Goal: Check status: Check status

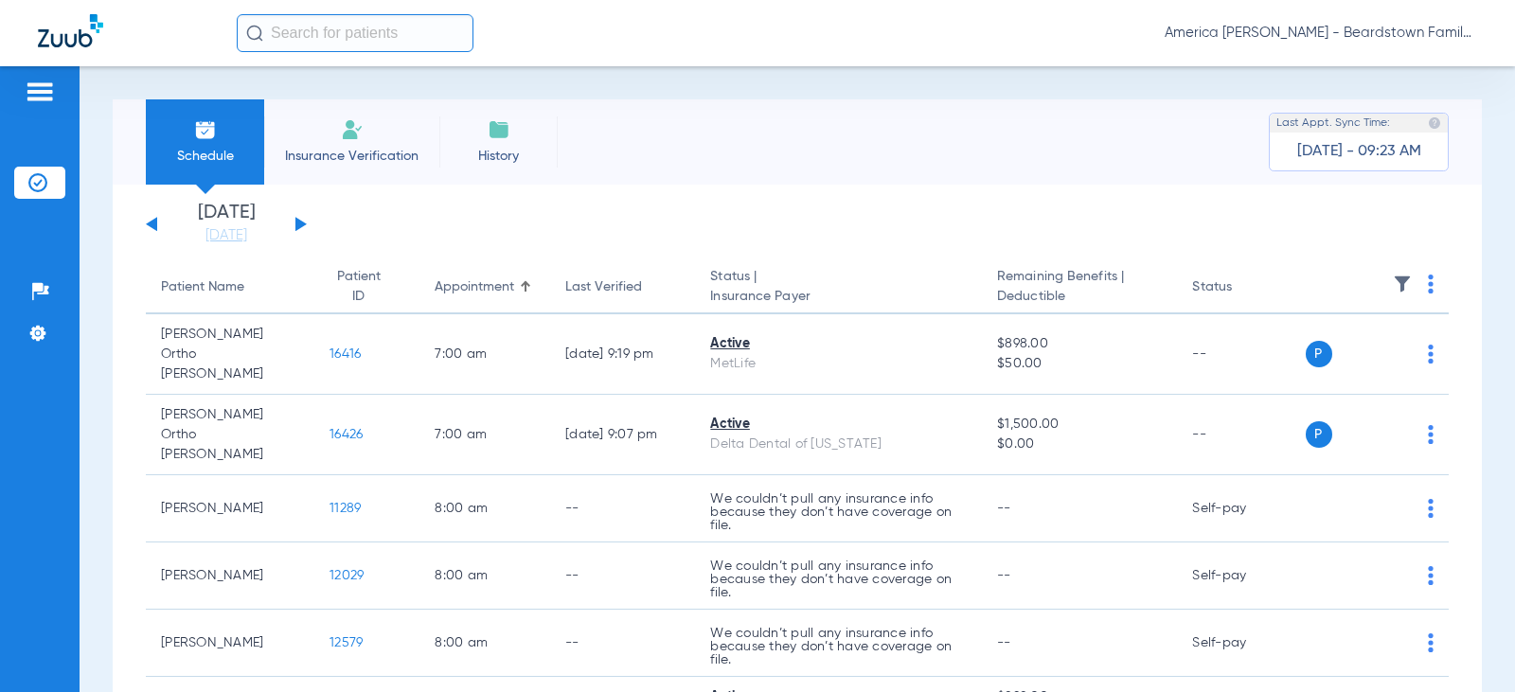
click at [1395, 287] on img at bounding box center [1402, 284] width 19 height 19
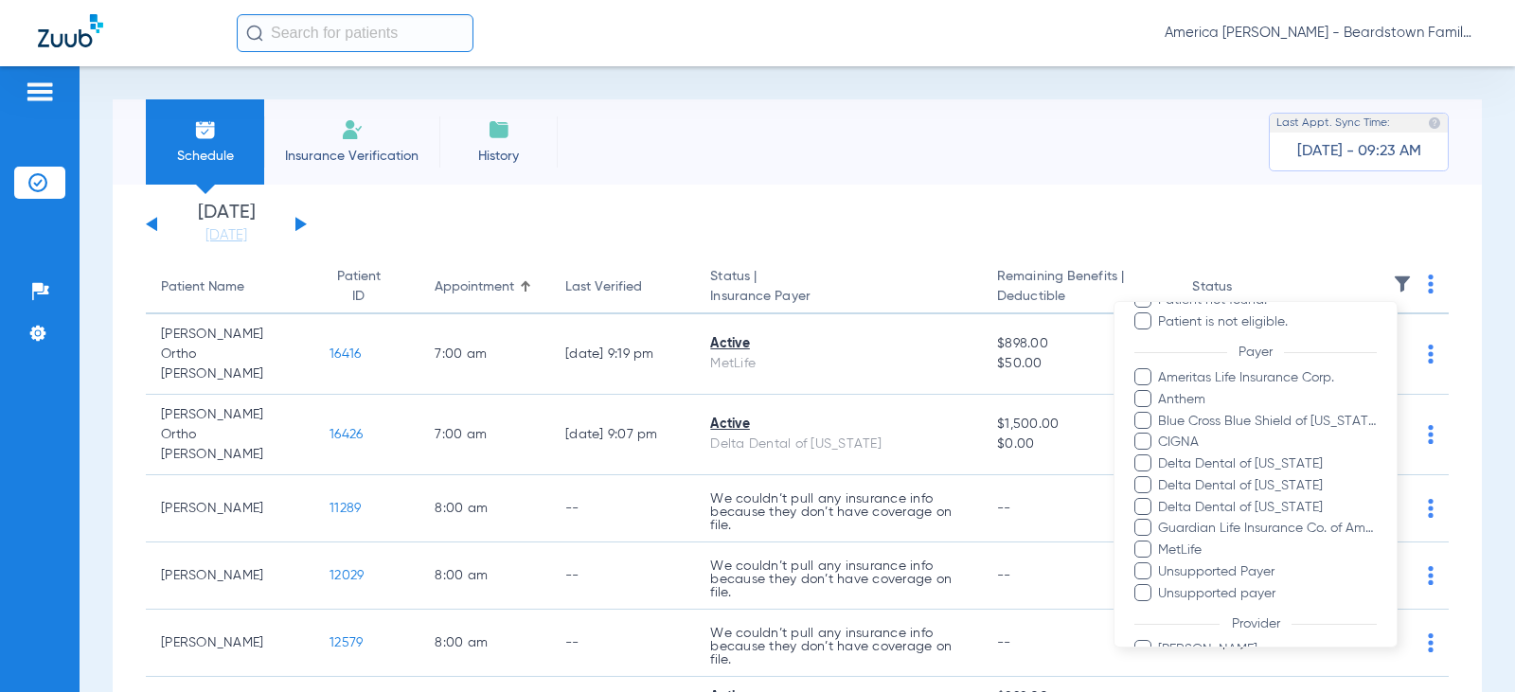
scroll to position [379, 0]
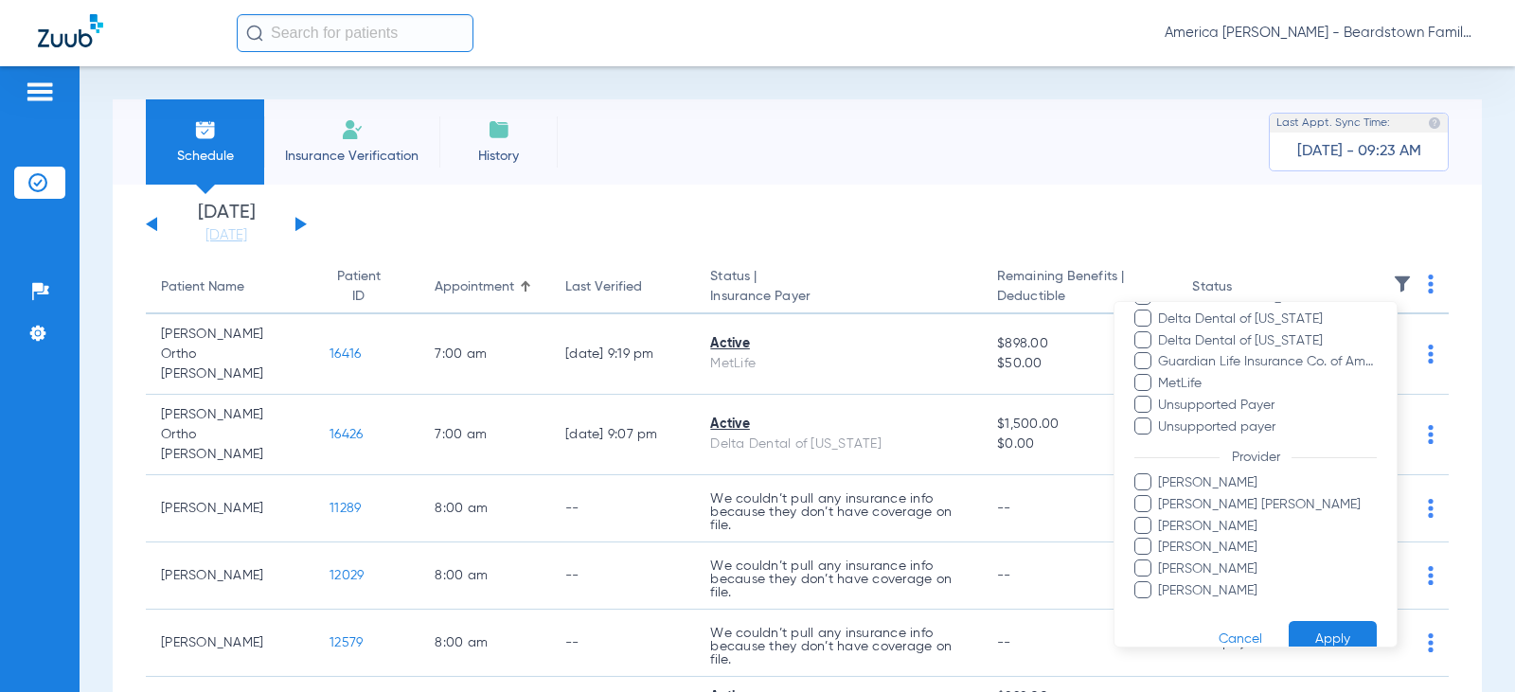
click at [1151, 565] on span at bounding box center [1143, 568] width 17 height 17
click at [1161, 583] on input "[PERSON_NAME]" at bounding box center [1161, 583] width 0 height 0
click at [1315, 631] on button "Apply" at bounding box center [1333, 639] width 88 height 37
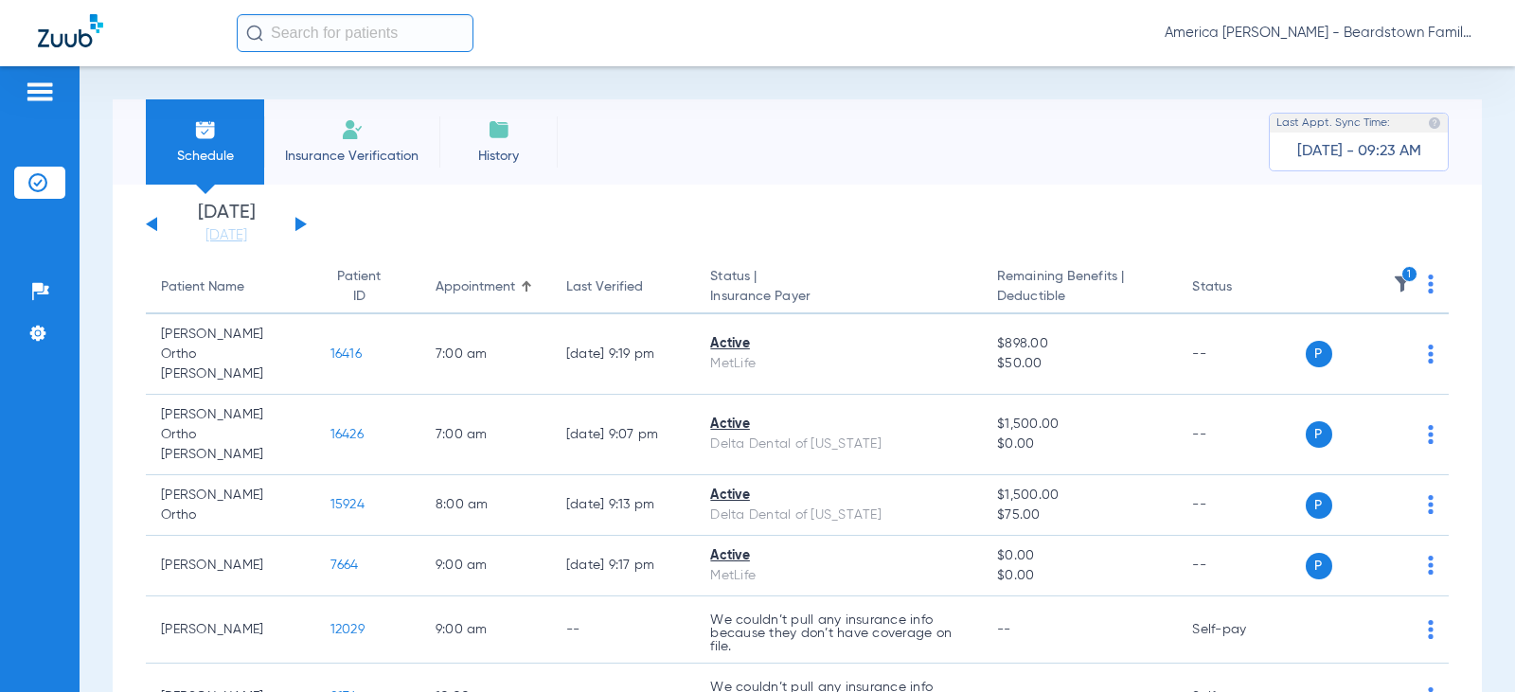
click at [307, 222] on app-single-date-navigator "[DATE] [DATE] [DATE] [DATE] [DATE] [DATE] [DATE] [DATE] [DATE] [DATE] [DATE] [D…" at bounding box center [797, 225] width 1303 height 42
click at [297, 228] on button at bounding box center [301, 224] width 11 height 14
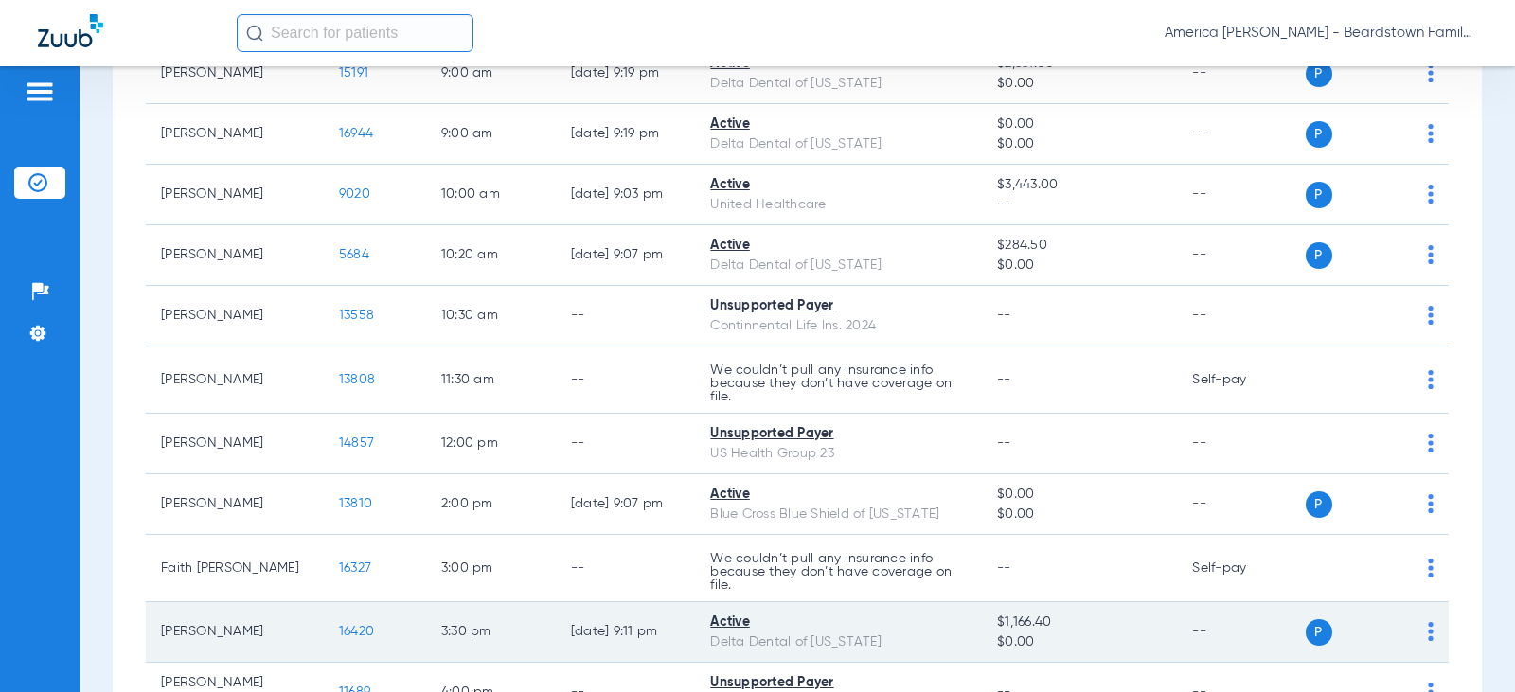
scroll to position [382, 0]
